Goal: Transaction & Acquisition: Purchase product/service

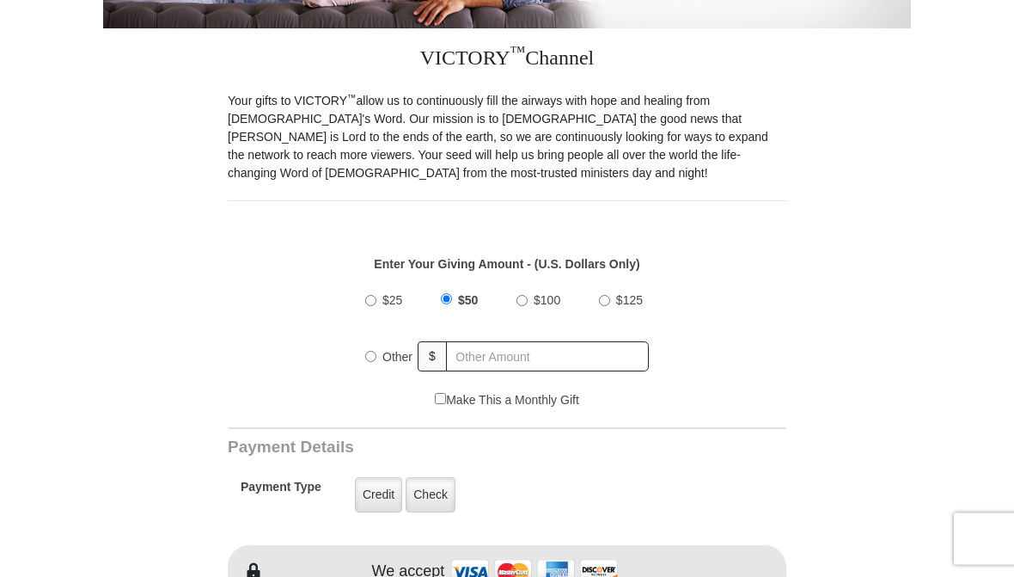
scroll to position [404, 0]
click at [388, 351] on span "Other" at bounding box center [397, 356] width 30 height 14
click at [376, 351] on input "Other" at bounding box center [370, 355] width 11 height 11
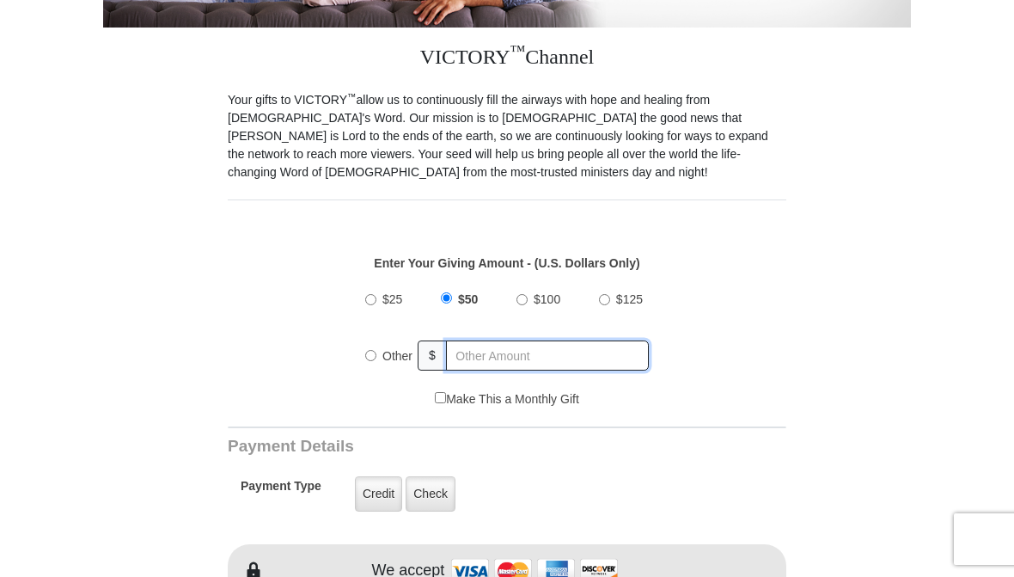
radio input "true"
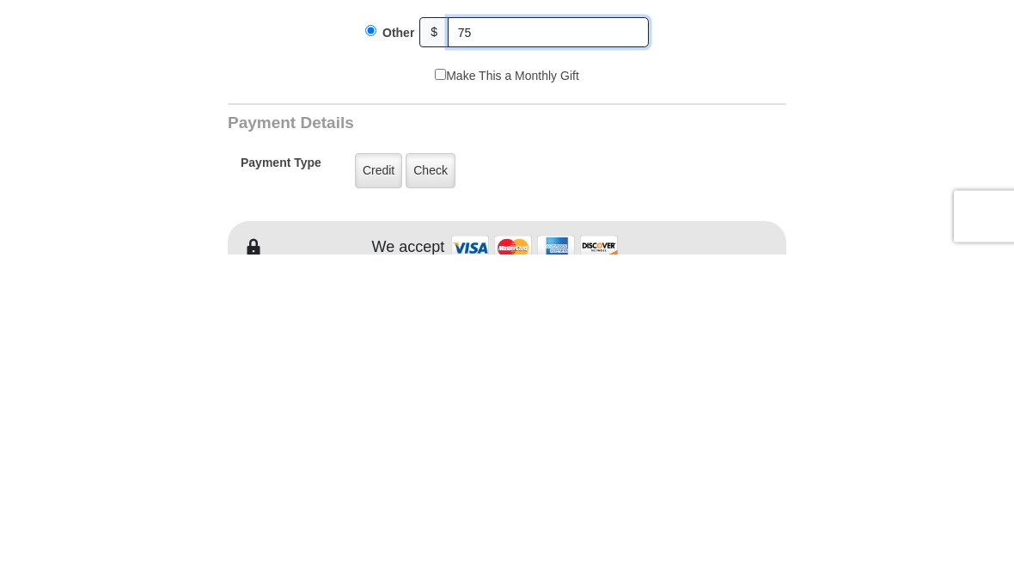
type input "75"
click at [380, 476] on label "Credit" at bounding box center [378, 493] width 47 height 35
click at [0, 0] on input "Credit" at bounding box center [0, 0] width 0 height 0
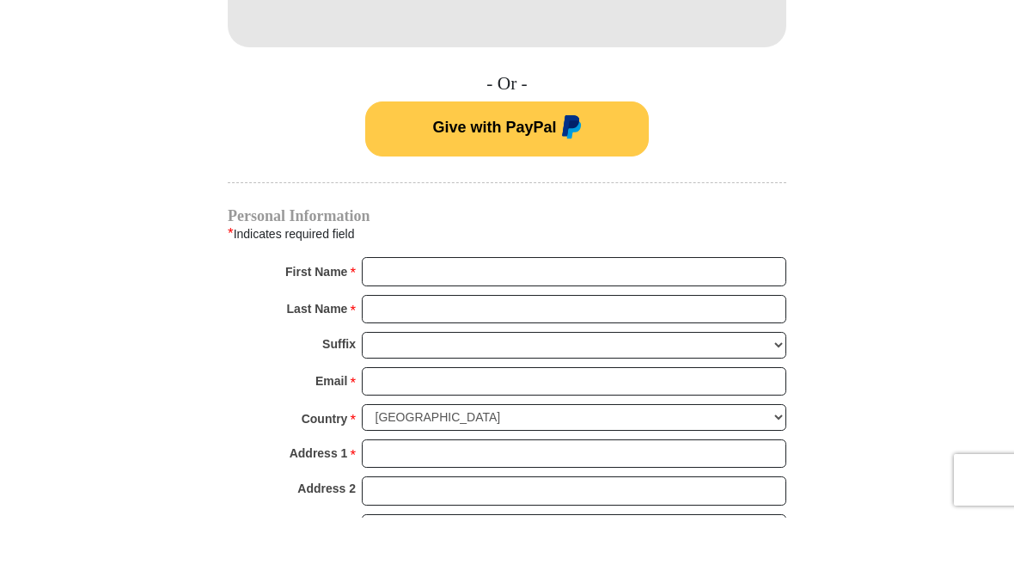
scroll to position [1030, 0]
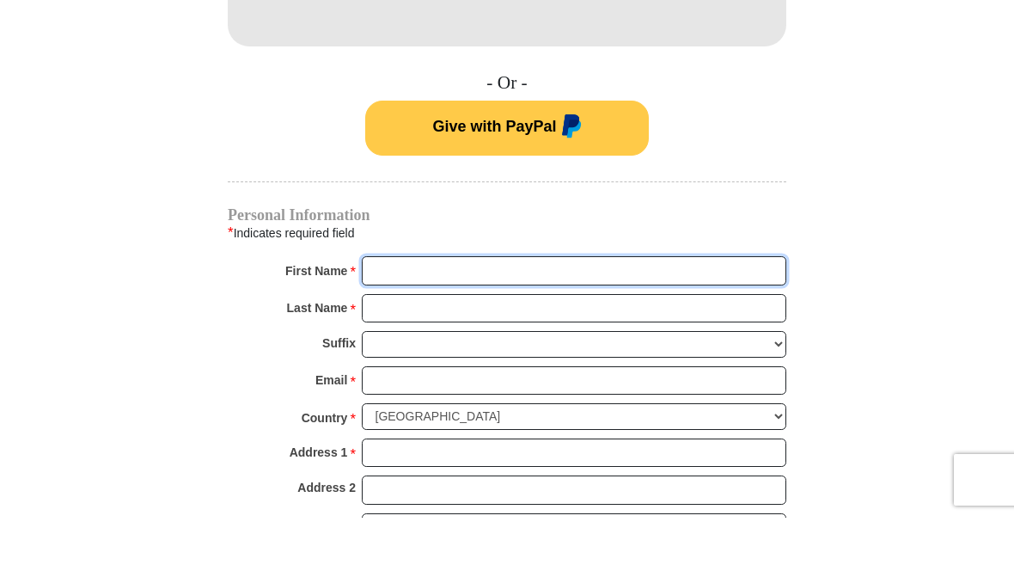
click at [400, 315] on input "First Name *" at bounding box center [574, 329] width 424 height 29
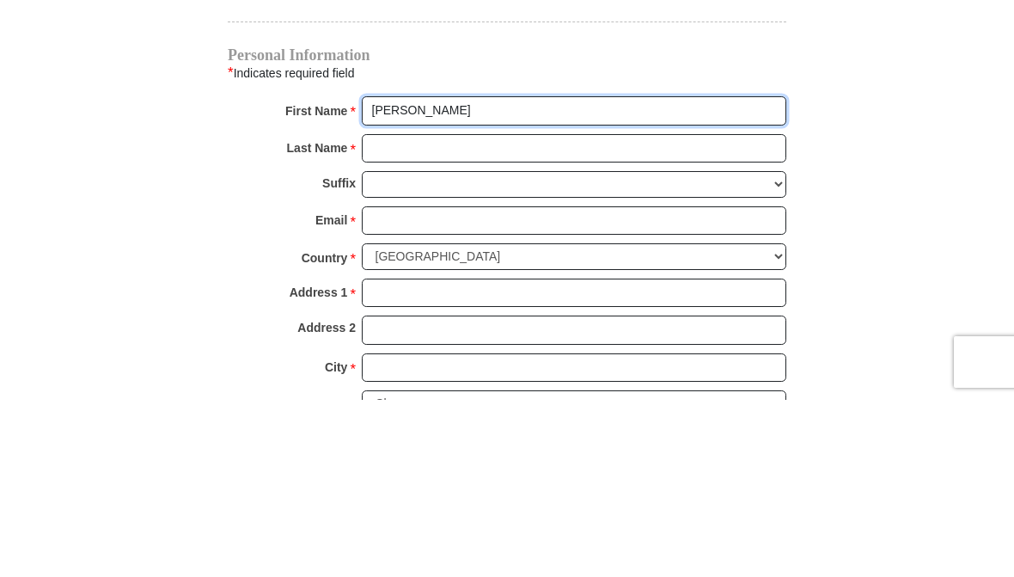
type input "Tammy"
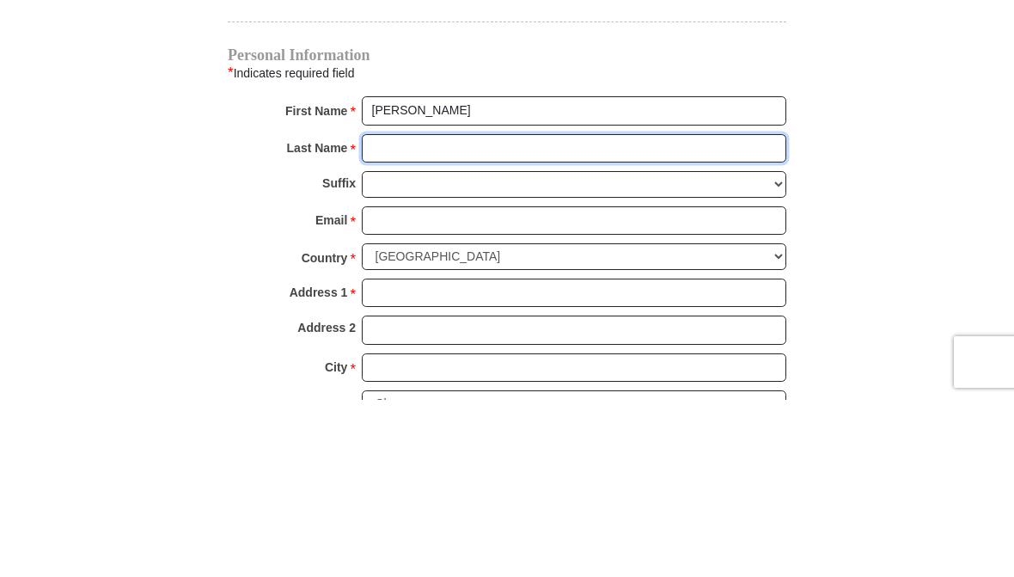
click at [385, 311] on input "Last Name *" at bounding box center [574, 325] width 424 height 29
type input "Preston"
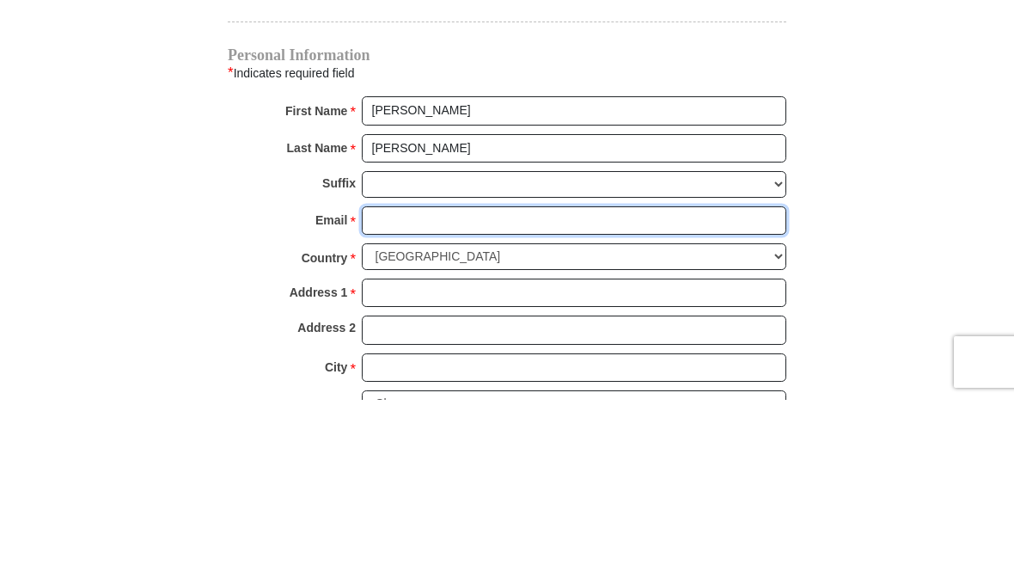
click at [398, 383] on input "Email *" at bounding box center [574, 397] width 424 height 29
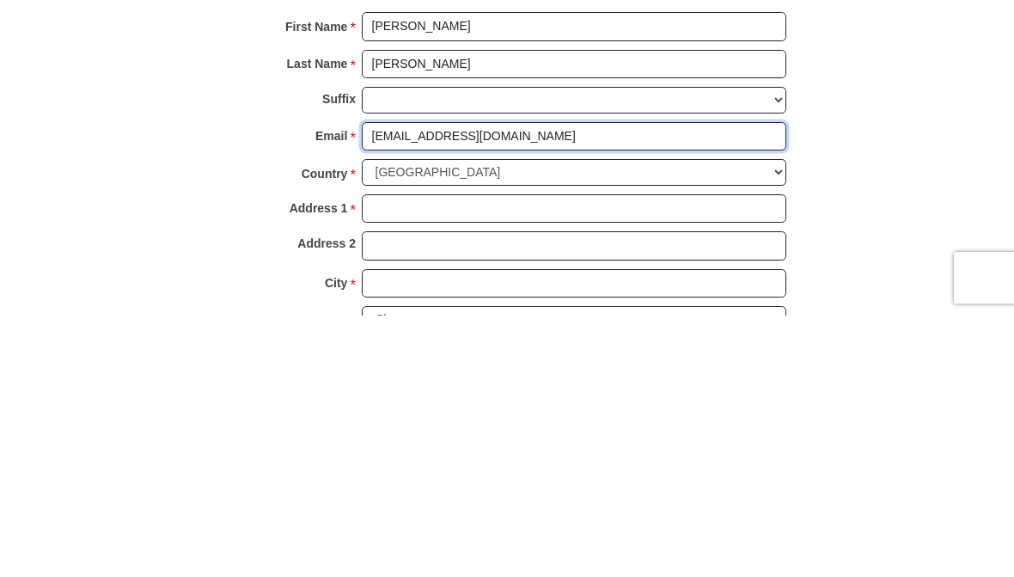
type input "tammyandfranklin@hotmail.com"
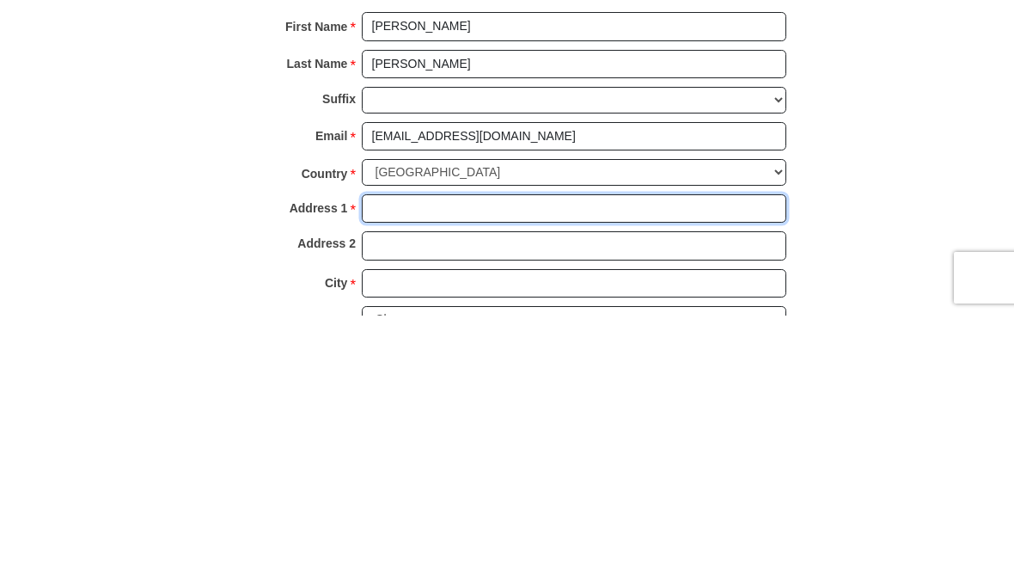
click at [405, 455] on input "Address 1 *" at bounding box center [574, 469] width 424 height 29
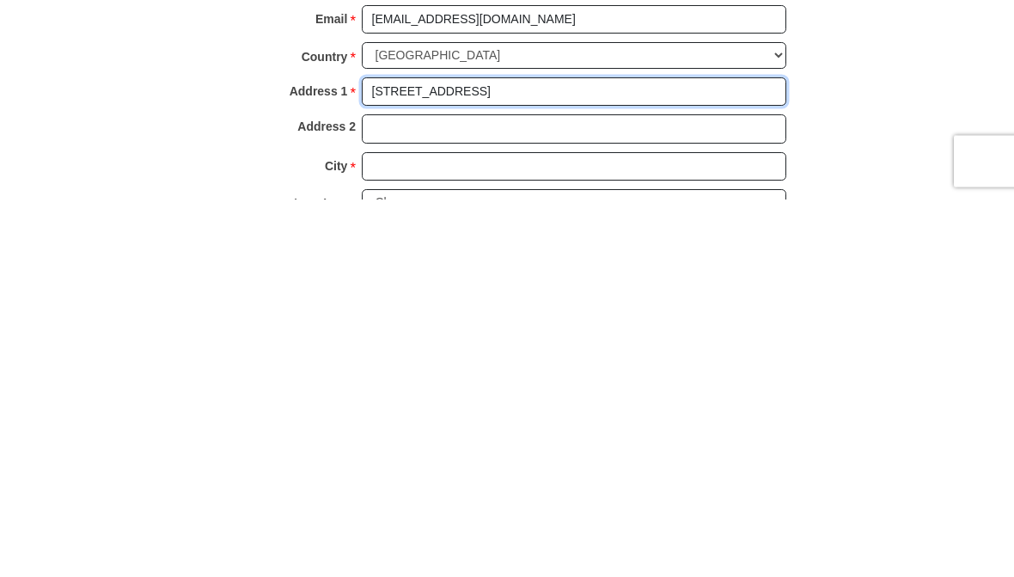
type input "9186 E. Cherokee Dr."
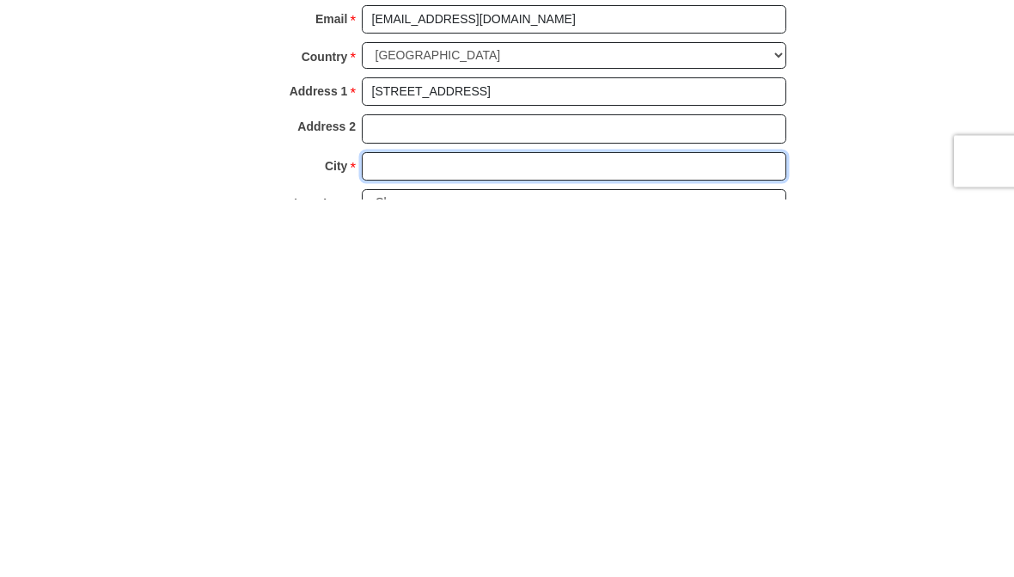
click at [400, 530] on input "City *" at bounding box center [574, 544] width 424 height 29
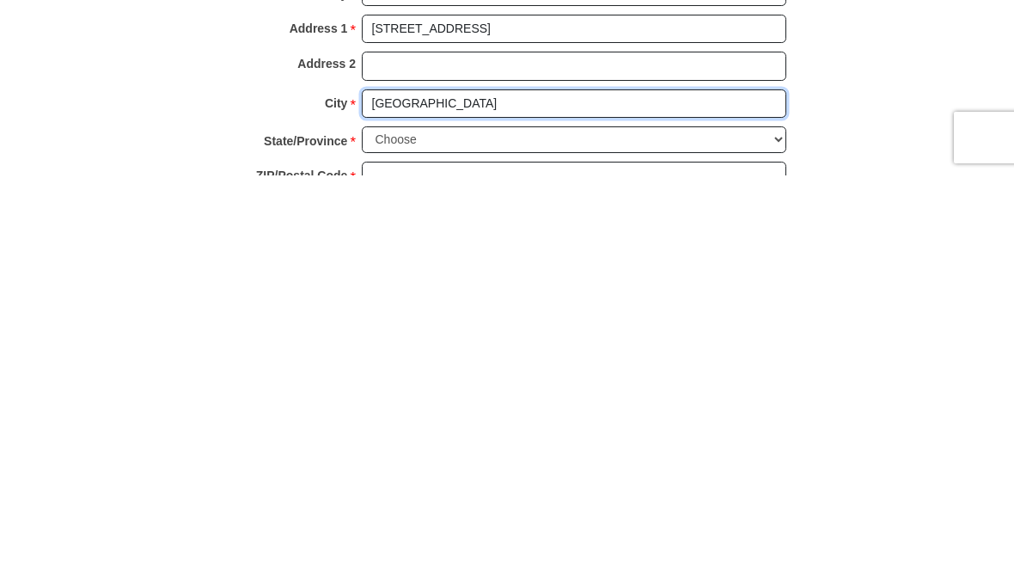
scroll to position [1114, 0]
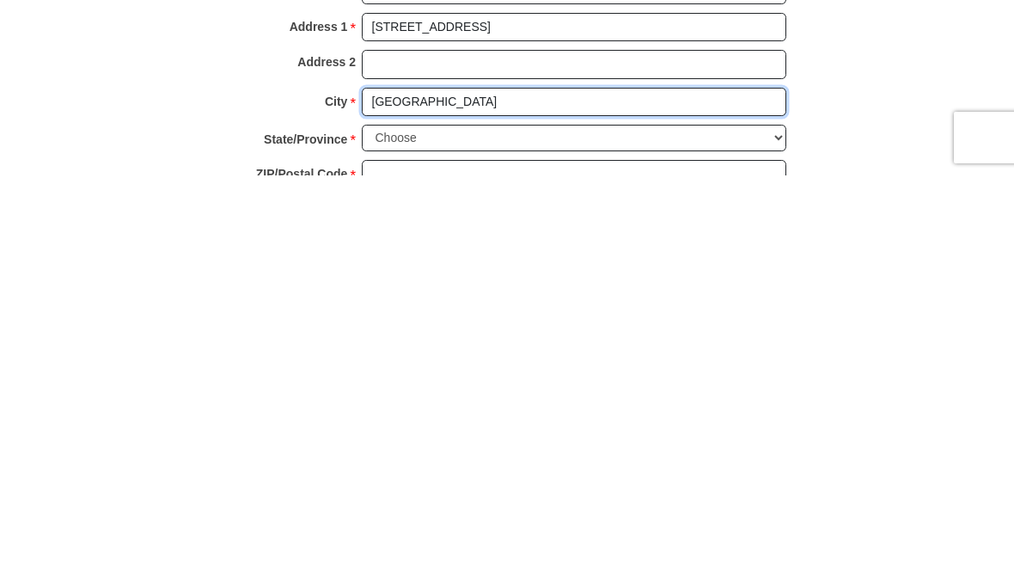
type input "Canton"
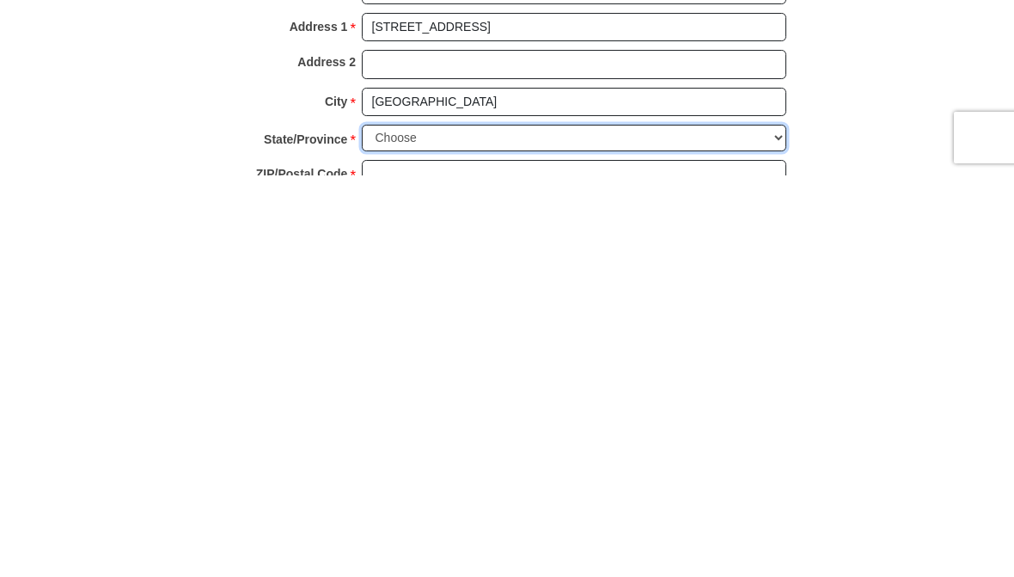
click at [775, 526] on select "Choose Alabama Alaska American Samoa Arizona Arkansas Armed Forces Americas Arm…" at bounding box center [574, 539] width 424 height 27
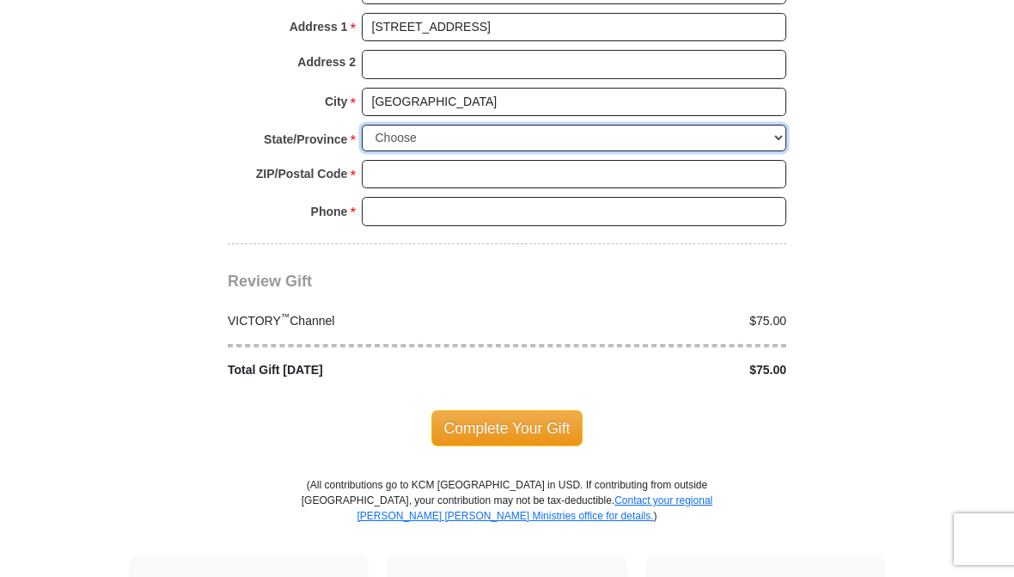
select select "GA"
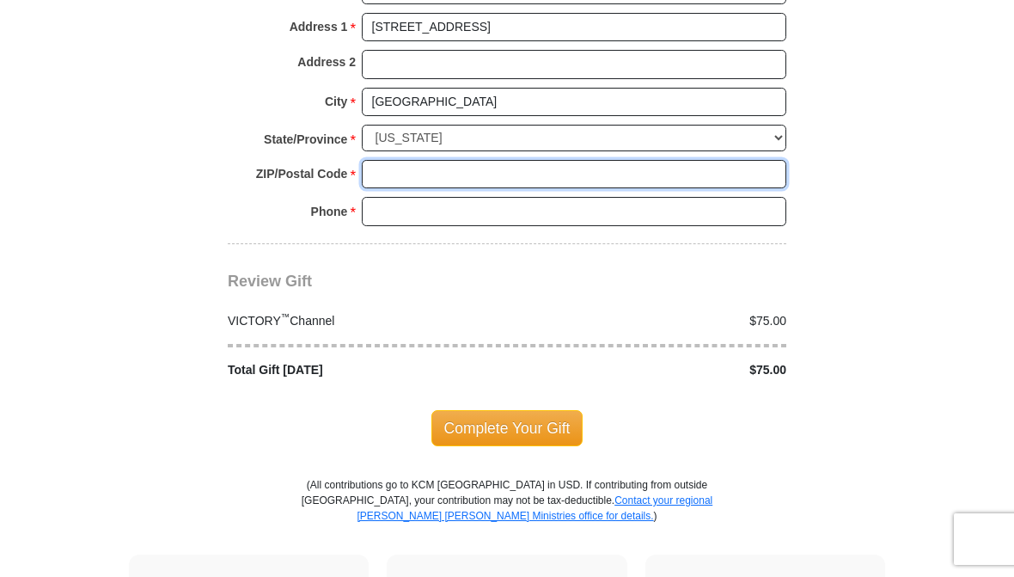
click at [407, 163] on input "ZIP/Postal Code *" at bounding box center [574, 174] width 424 height 29
type input "30115"
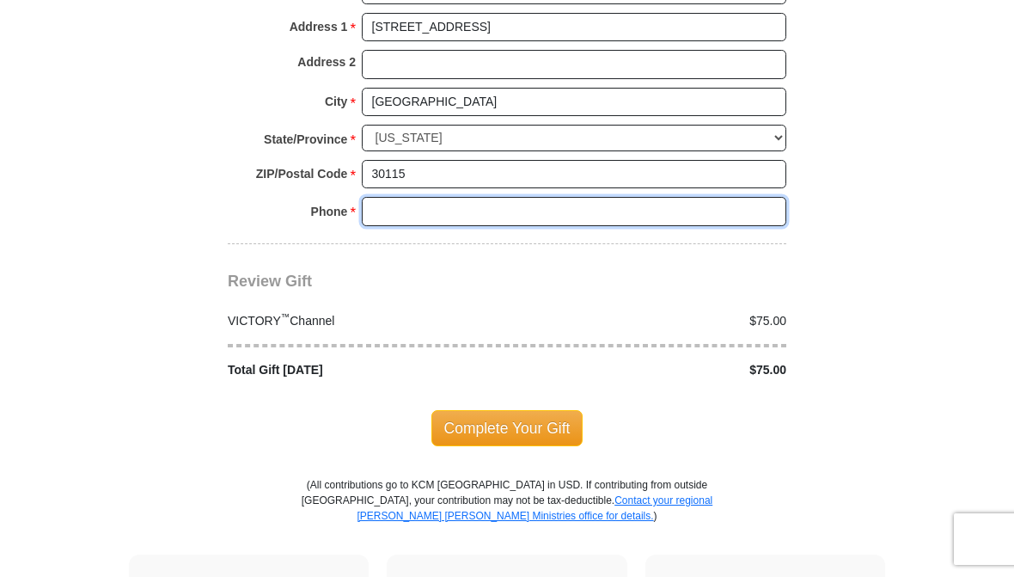
click at [400, 200] on input "Phone * *" at bounding box center [574, 211] width 424 height 29
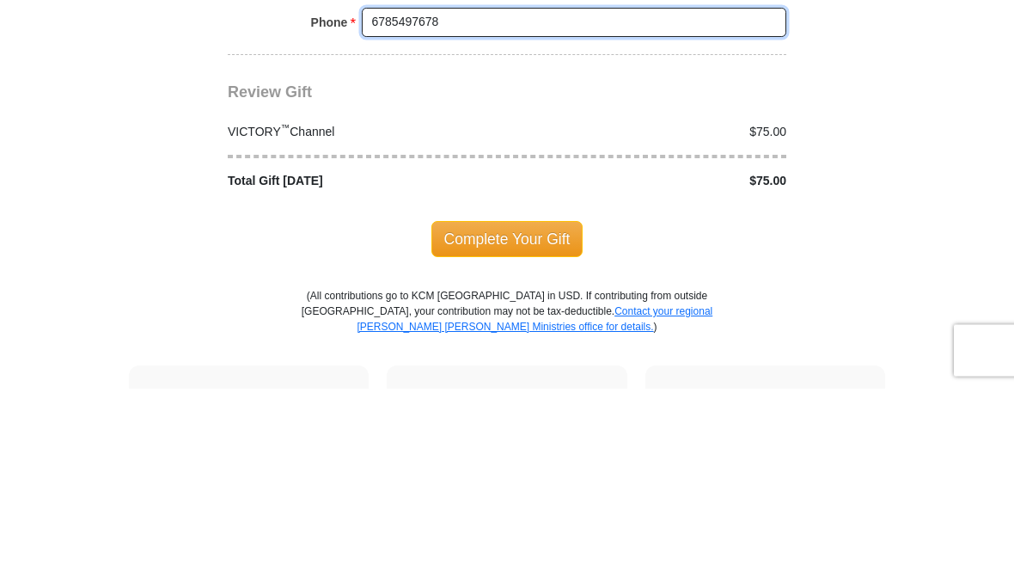
type input "6785497678"
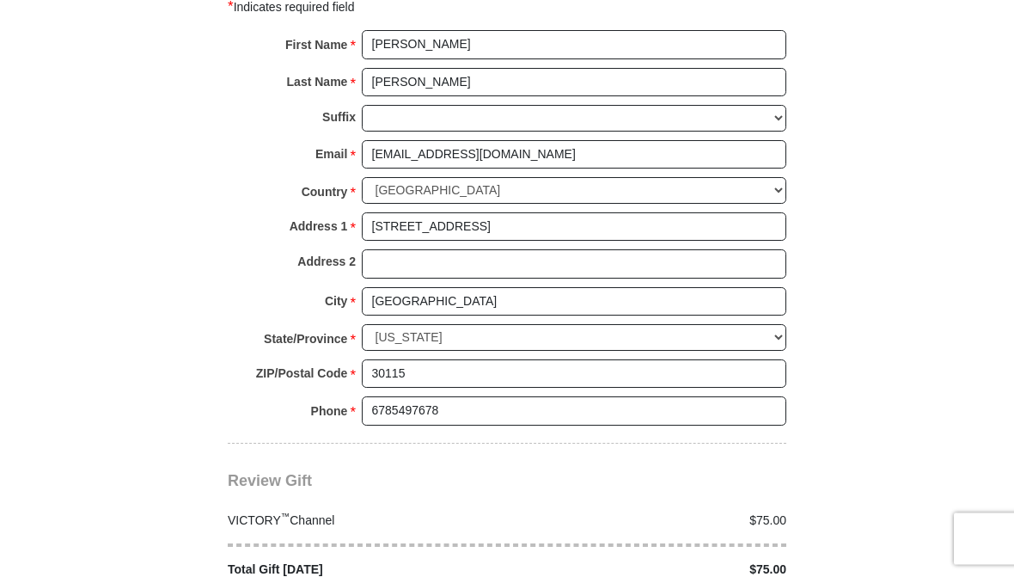
scroll to position [1315, 0]
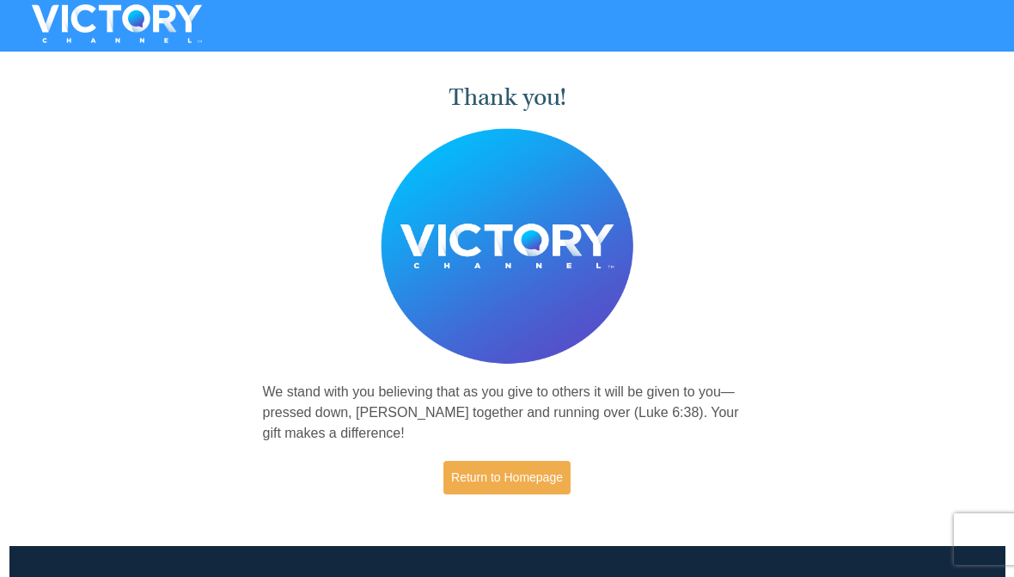
click at [525, 481] on link "Return to Homepage" at bounding box center [506, 478] width 127 height 34
